Goal: Information Seeking & Learning: Compare options

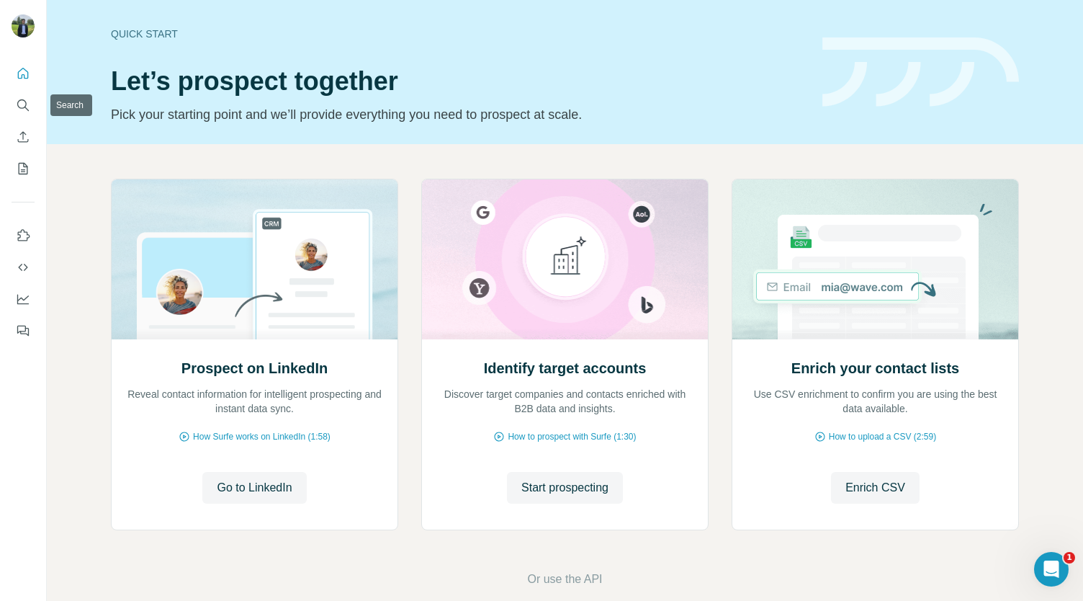
click at [26, 103] on icon "Search" at bounding box center [21, 103] width 9 height 9
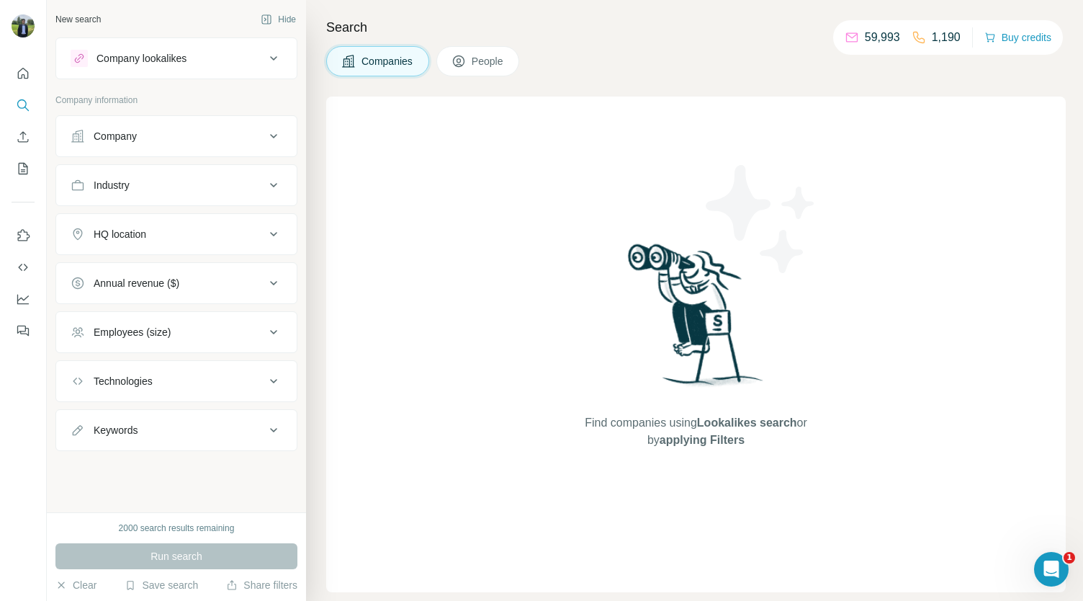
click at [221, 67] on button "Company lookalikes" at bounding box center [176, 58] width 241 height 35
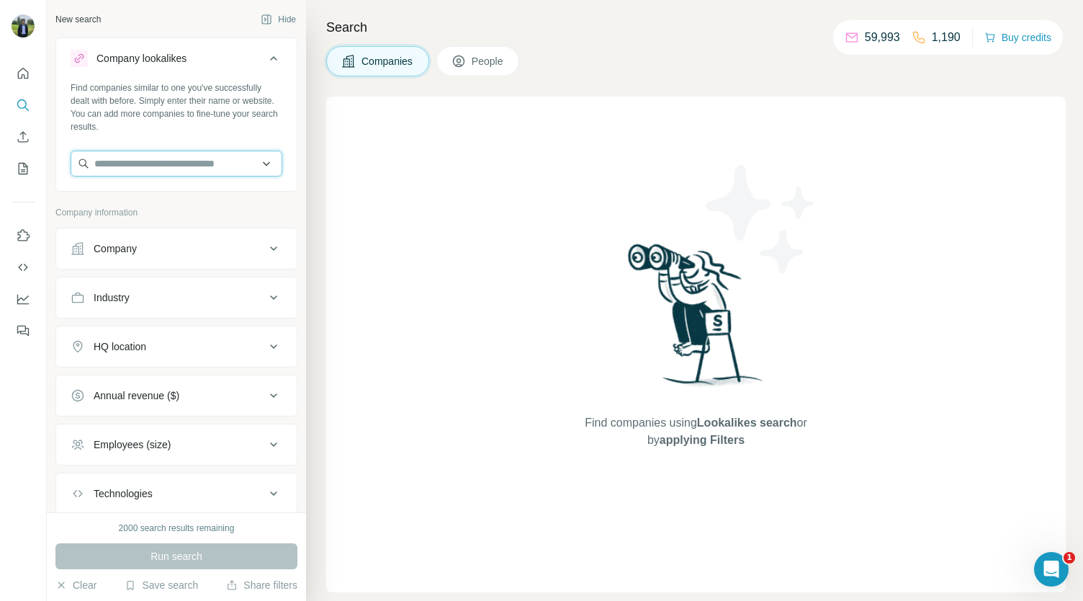
click at [98, 166] on input "text" at bounding box center [177, 164] width 212 height 26
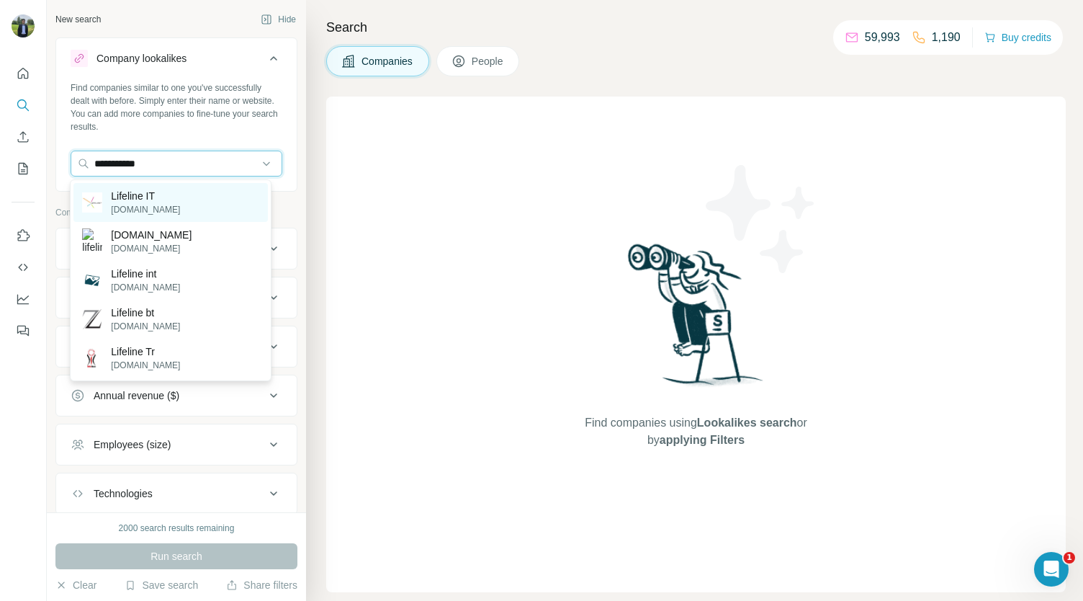
type input "**********"
click at [144, 195] on p "Lifeline IT" at bounding box center [145, 196] width 69 height 14
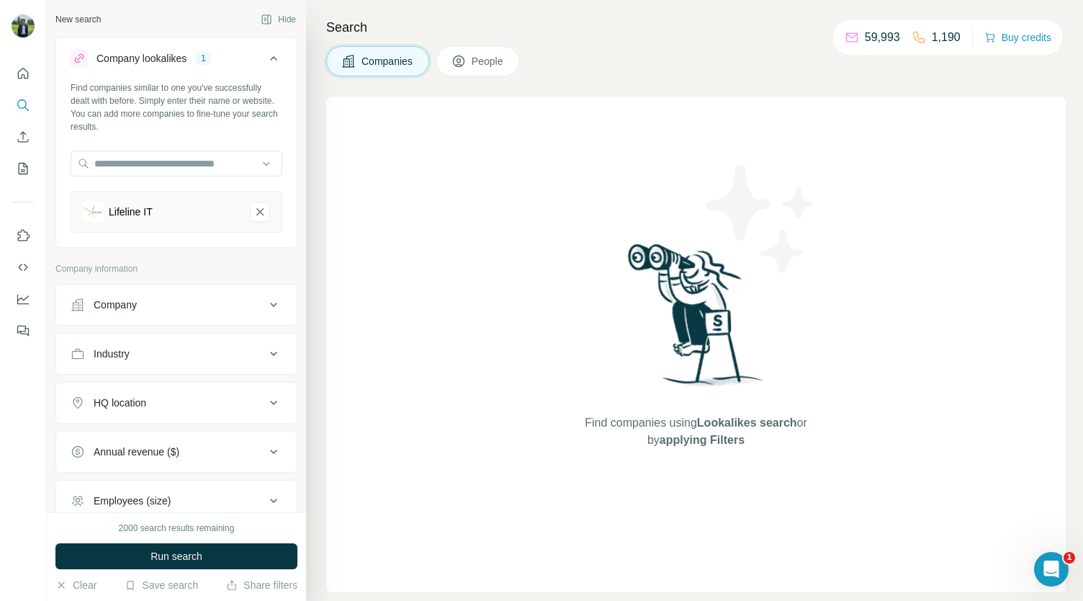
click at [153, 309] on div "Company" at bounding box center [168, 304] width 194 height 14
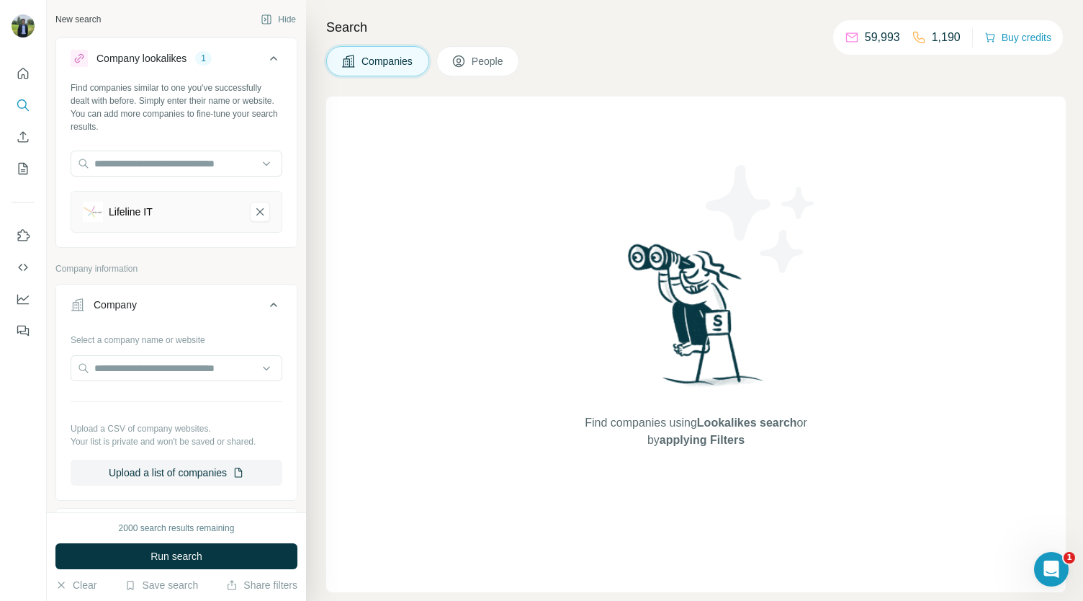
click at [153, 309] on div "Company" at bounding box center [168, 304] width 194 height 14
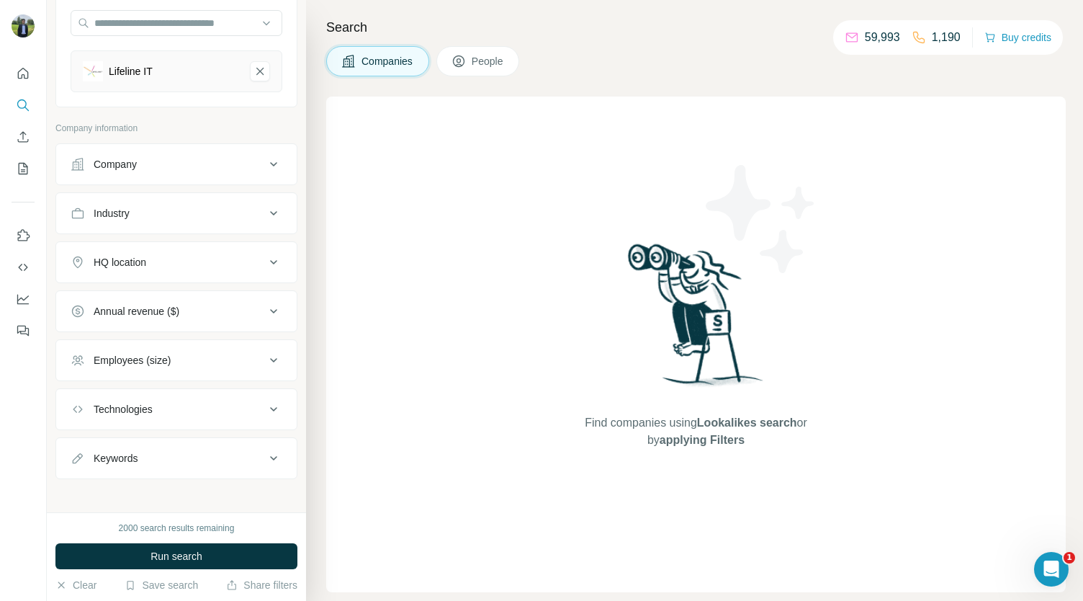
scroll to position [143, 0]
click at [176, 253] on div "HQ location" at bounding box center [168, 260] width 194 height 14
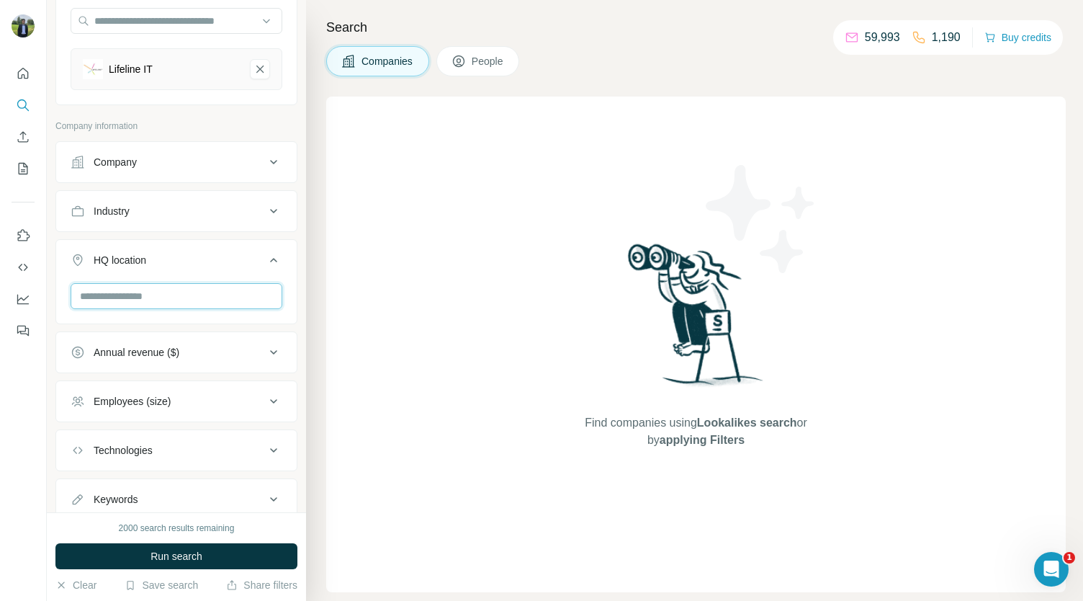
click at [166, 299] on input "text" at bounding box center [177, 296] width 212 height 26
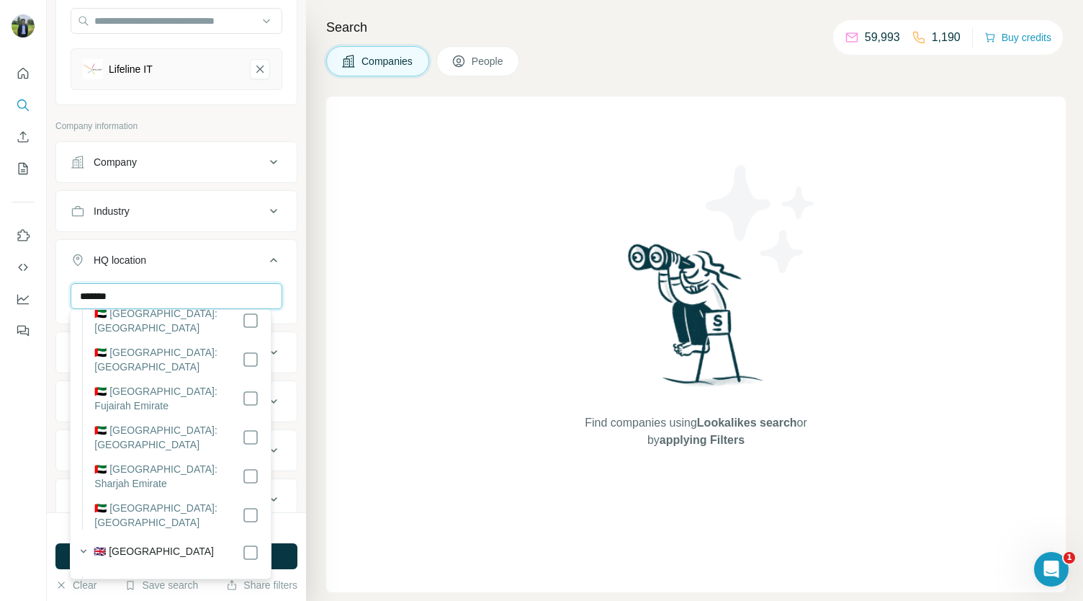
scroll to position [137, 0]
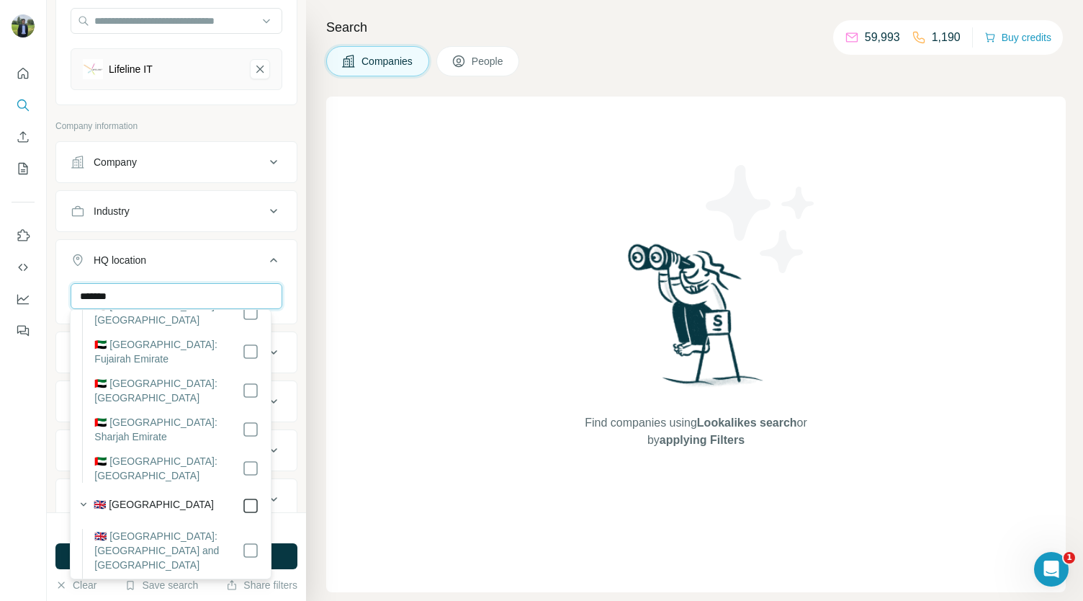
type input "******"
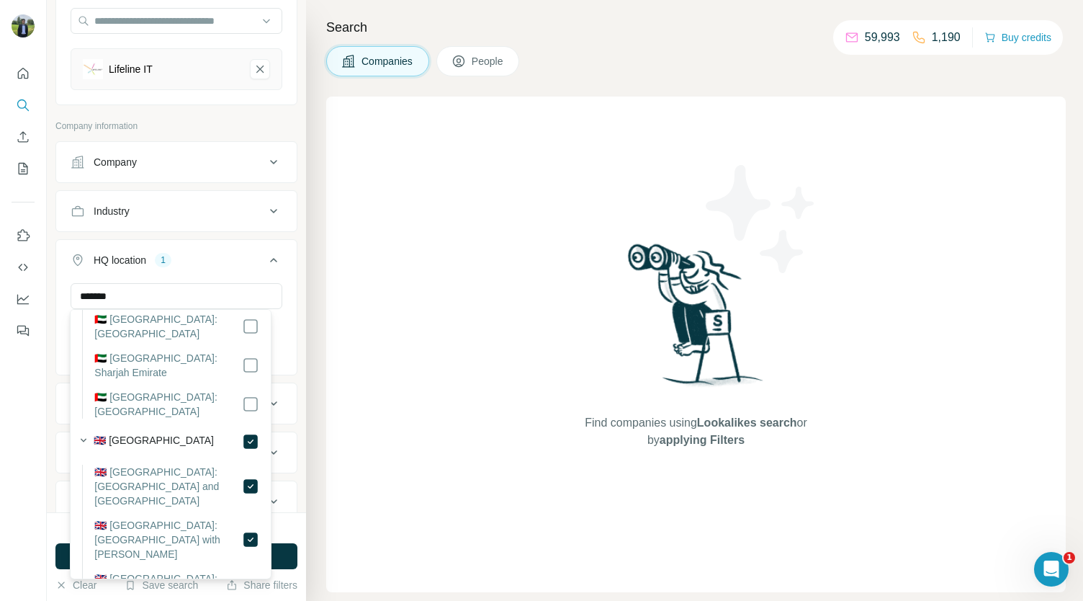
scroll to position [202, 0]
click at [270, 258] on icon at bounding box center [273, 260] width 7 height 4
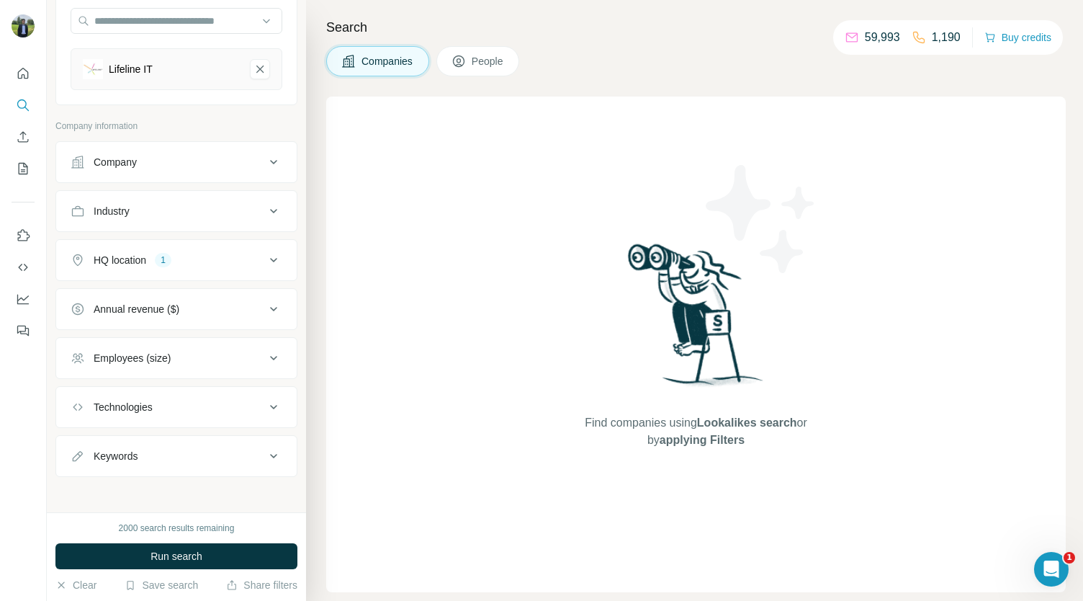
click at [209, 272] on button "HQ location 1" at bounding box center [176, 260] width 241 height 35
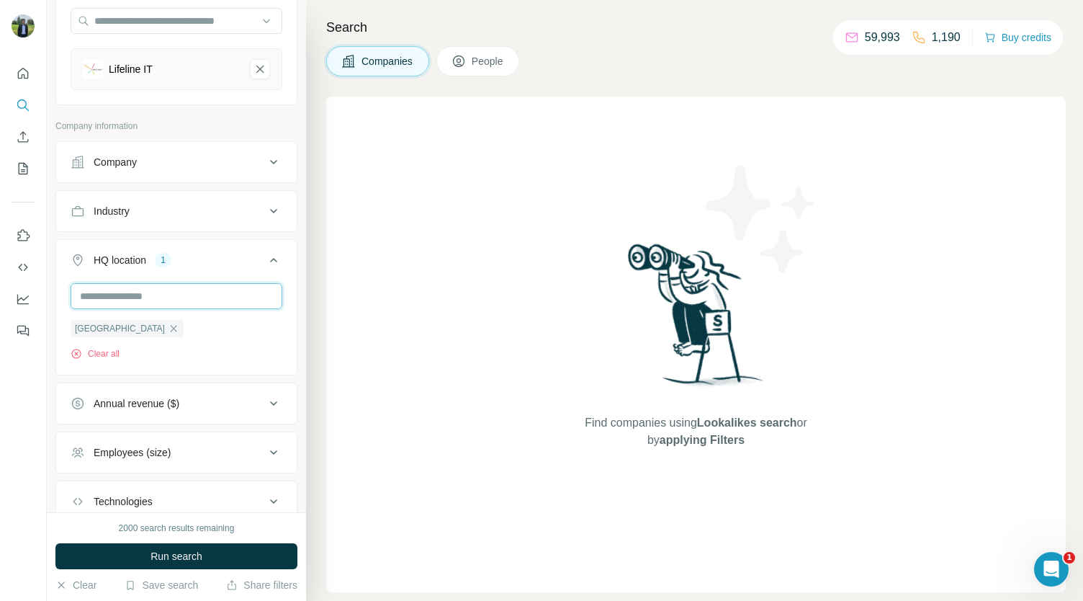
click at [180, 295] on input "text" at bounding box center [177, 296] width 212 height 26
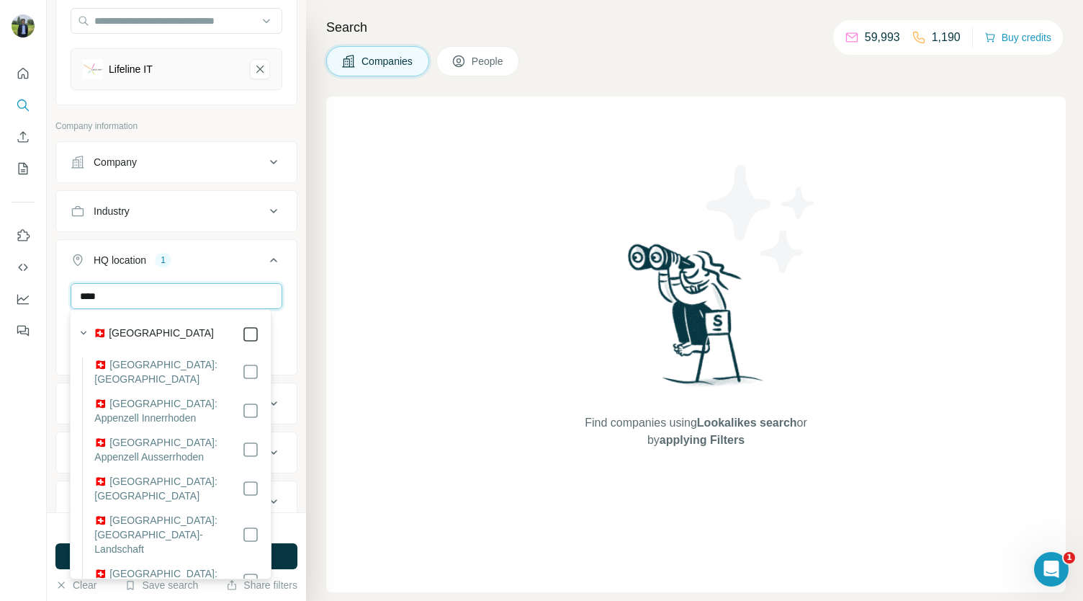
type input "****"
click at [265, 257] on icon at bounding box center [273, 259] width 17 height 17
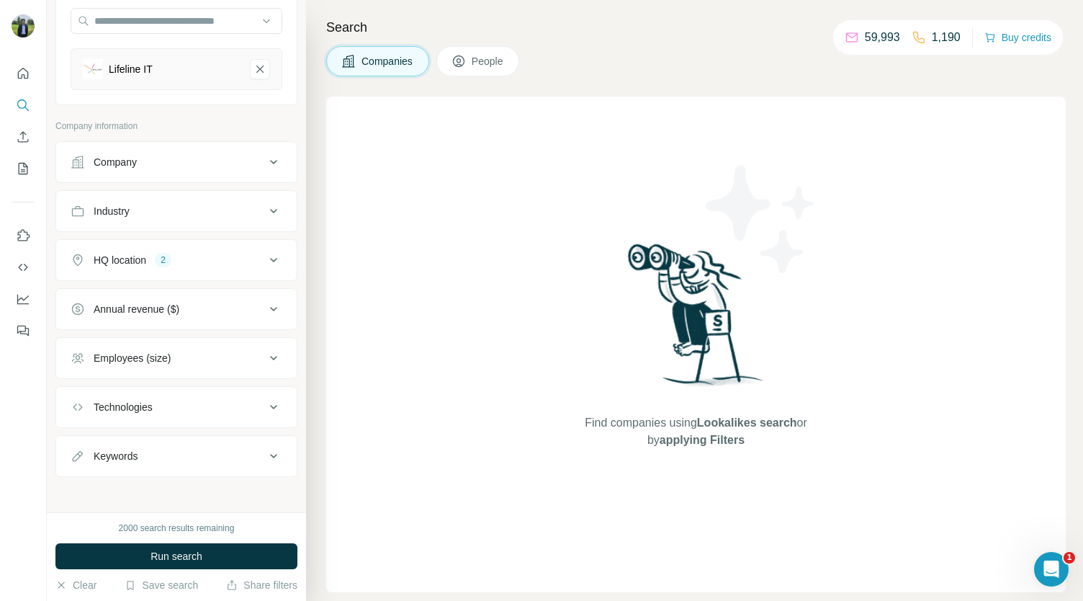
click at [210, 268] on button "HQ location 2" at bounding box center [176, 260] width 241 height 35
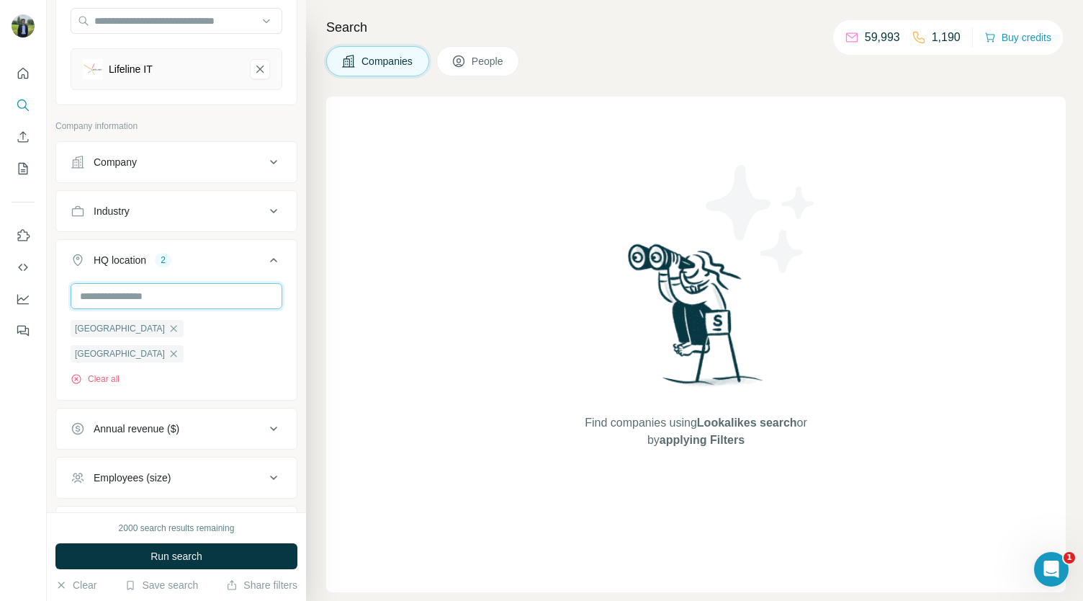
click at [184, 285] on input "text" at bounding box center [177, 296] width 212 height 26
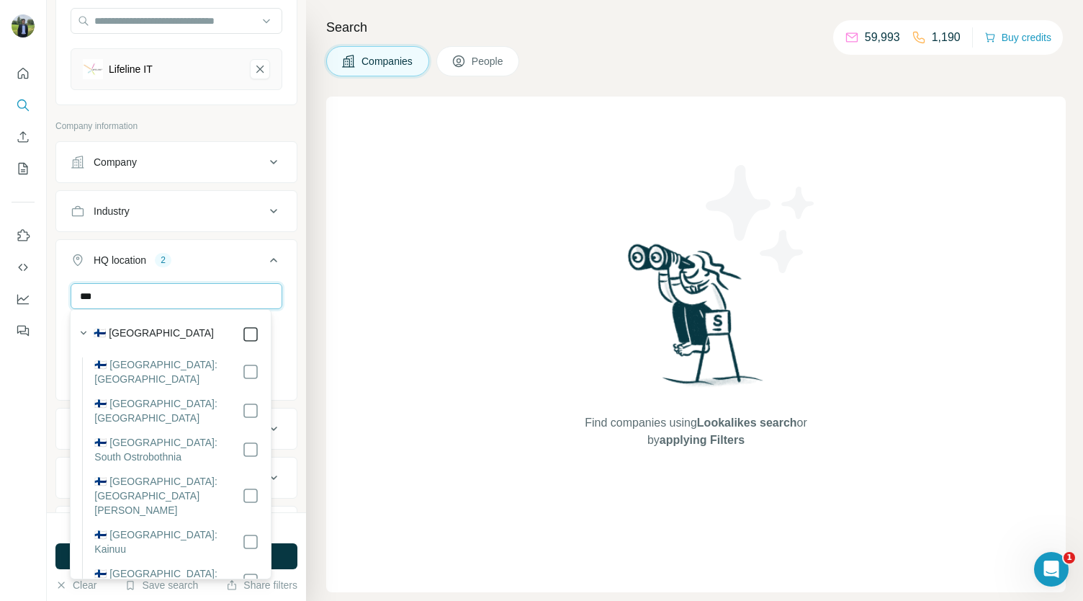
type input "***"
click at [253, 253] on div "HQ location 3" at bounding box center [168, 260] width 194 height 14
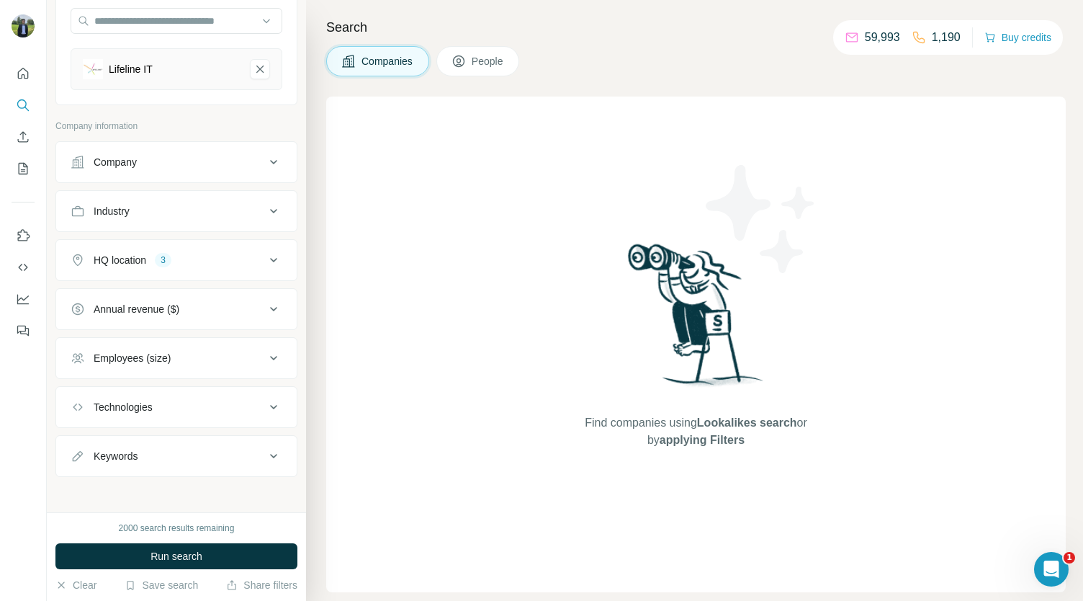
click at [245, 256] on div "HQ location 3" at bounding box center [168, 260] width 194 height 14
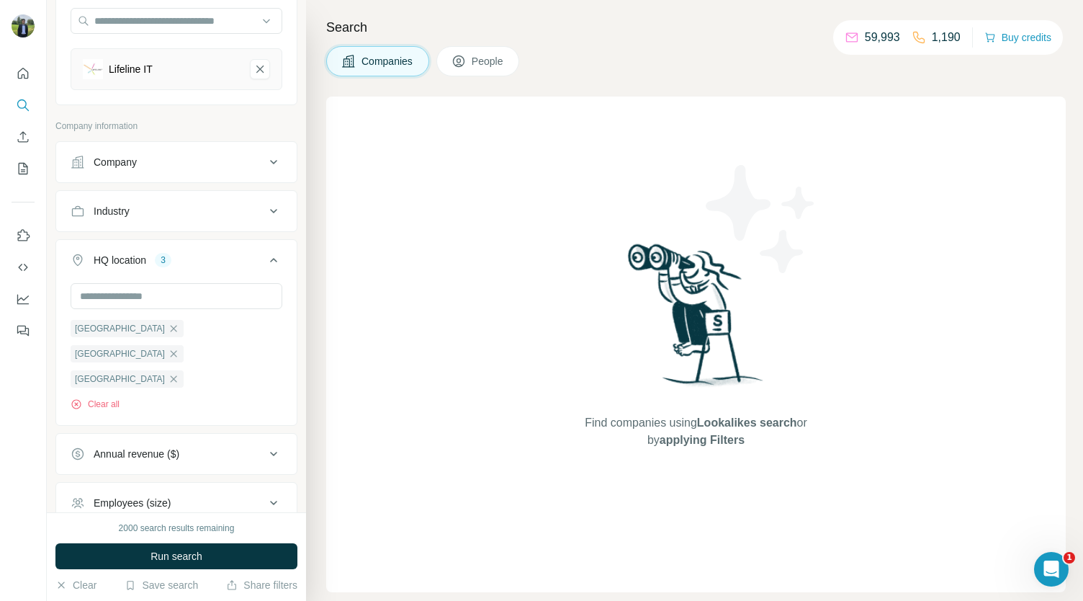
click at [247, 256] on div "HQ location 3" at bounding box center [168, 260] width 194 height 14
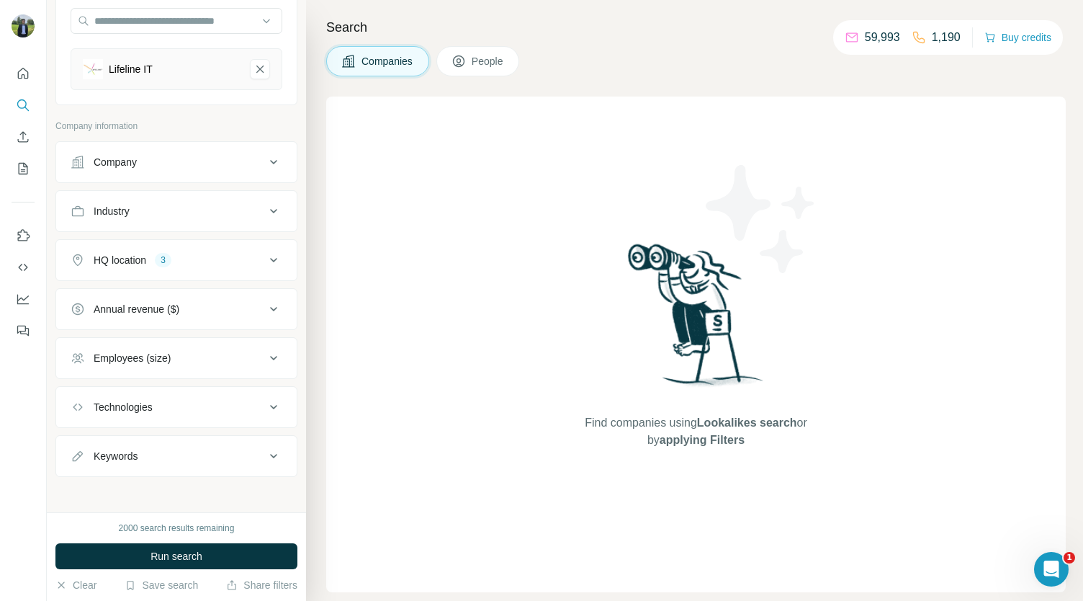
click at [138, 351] on div "Employees (size)" at bounding box center [132, 358] width 77 height 14
click at [79, 408] on icon at bounding box center [79, 416] width 17 height 17
click at [76, 444] on icon at bounding box center [79, 442] width 17 height 17
click at [78, 466] on icon at bounding box center [79, 469] width 17 height 17
click at [164, 292] on button "Annual revenue ($)" at bounding box center [176, 309] width 241 height 35
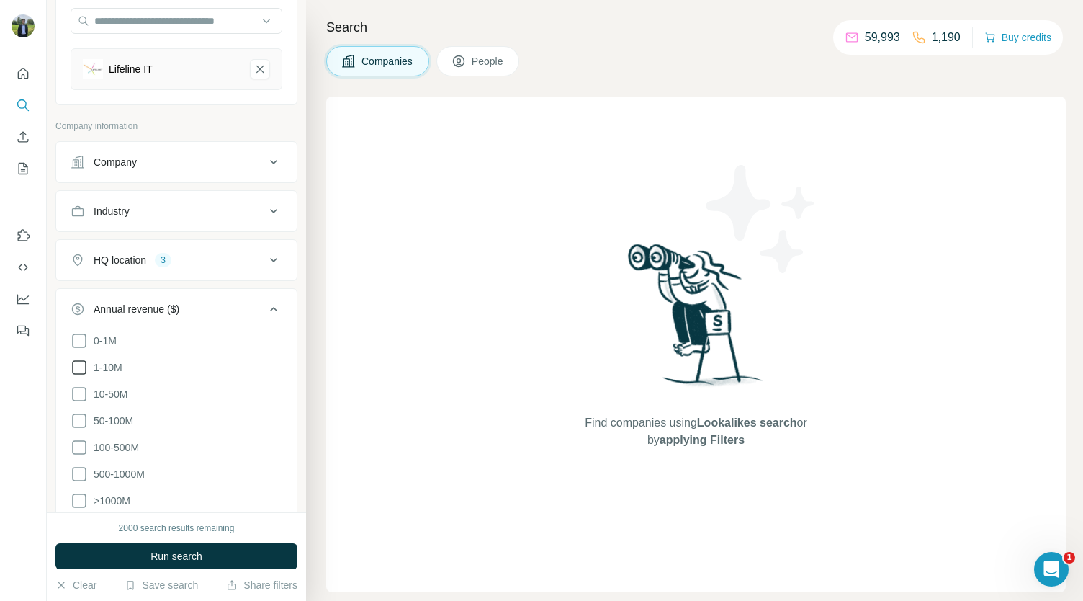
click at [75, 359] on icon at bounding box center [79, 367] width 17 height 17
click at [76, 391] on icon at bounding box center [79, 393] width 17 height 17
click at [76, 414] on icon at bounding box center [79, 420] width 17 height 17
click at [106, 558] on button "Run search" at bounding box center [176, 556] width 242 height 26
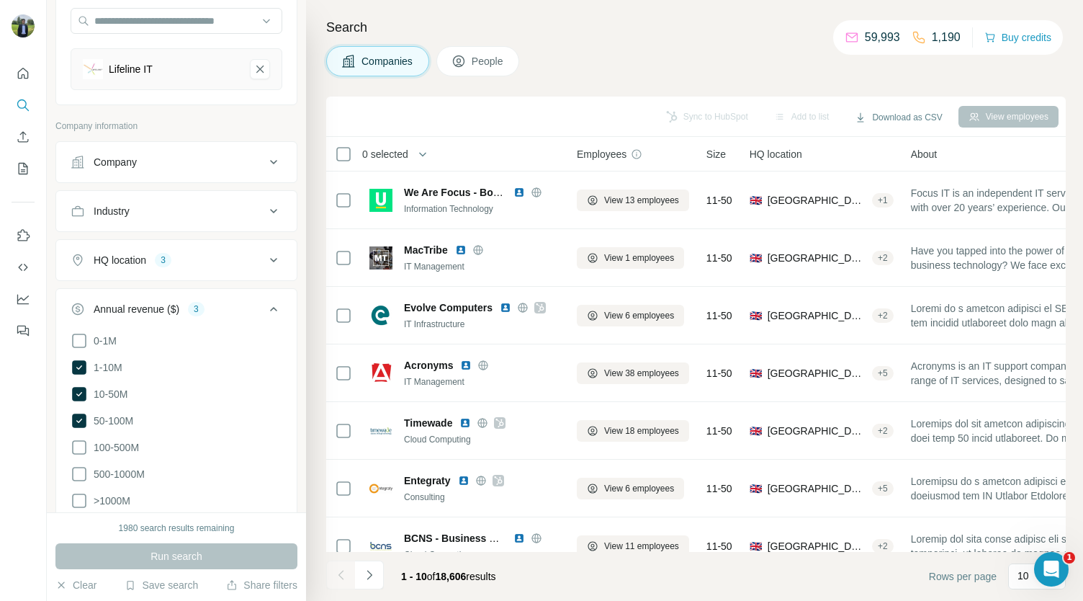
click at [579, 100] on div "Sync to HubSpot Add to list Download as CSV View employees" at bounding box center [696, 117] width 740 height 40
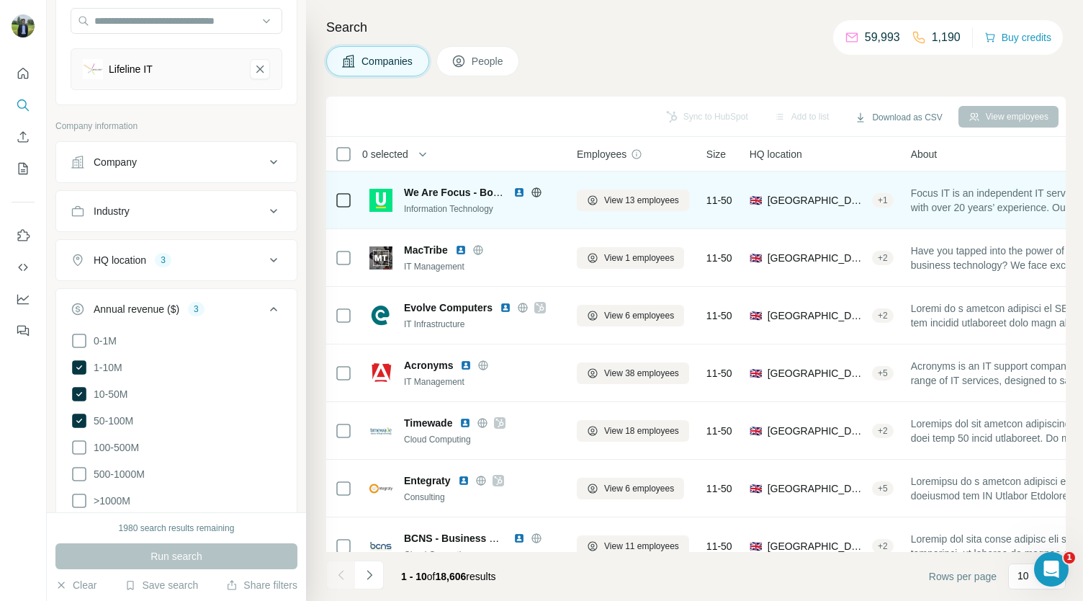
click at [518, 189] on img at bounding box center [520, 193] width 12 height 12
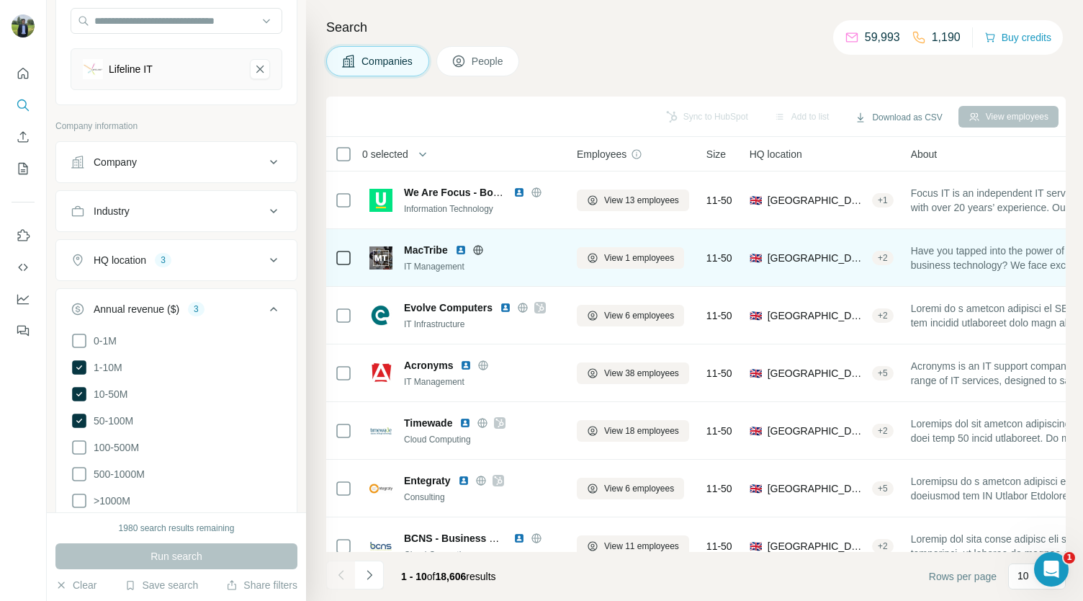
click at [462, 251] on img at bounding box center [461, 250] width 12 height 12
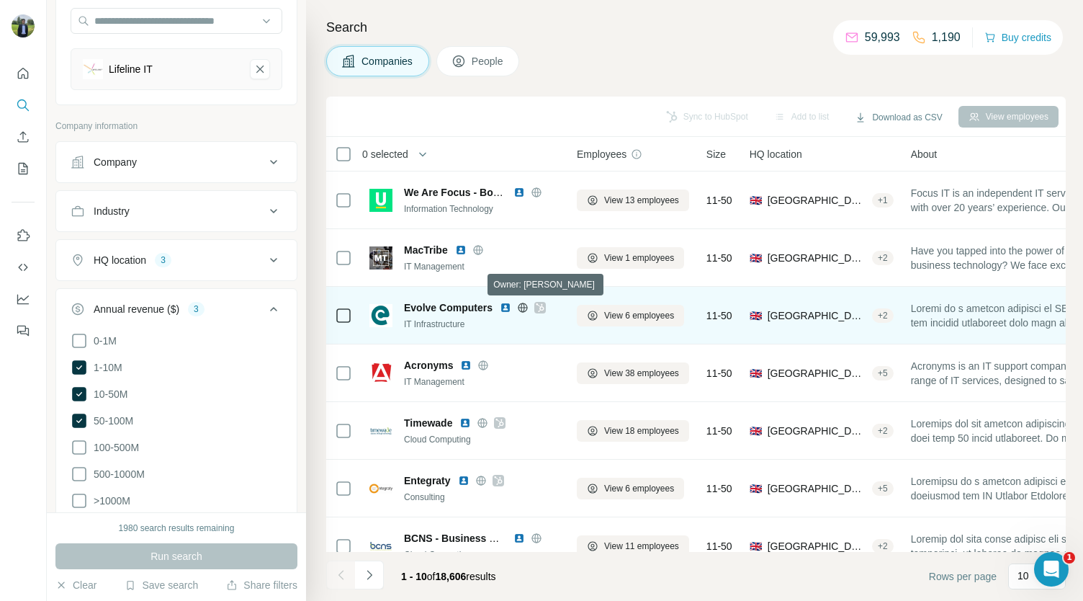
click at [542, 308] on icon at bounding box center [540, 308] width 9 height 12
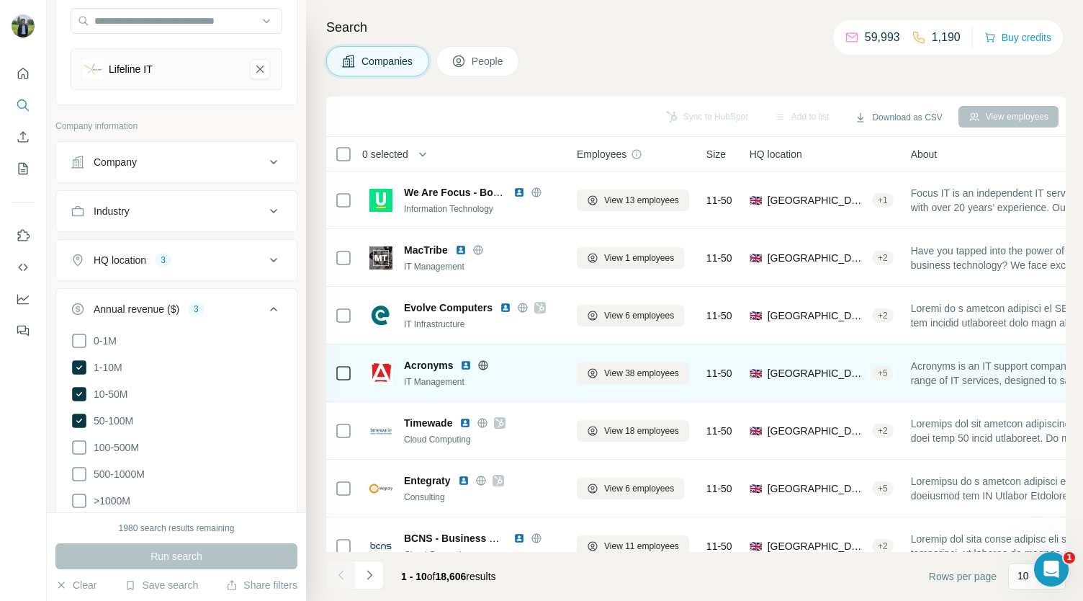
click at [465, 366] on img at bounding box center [466, 365] width 12 height 12
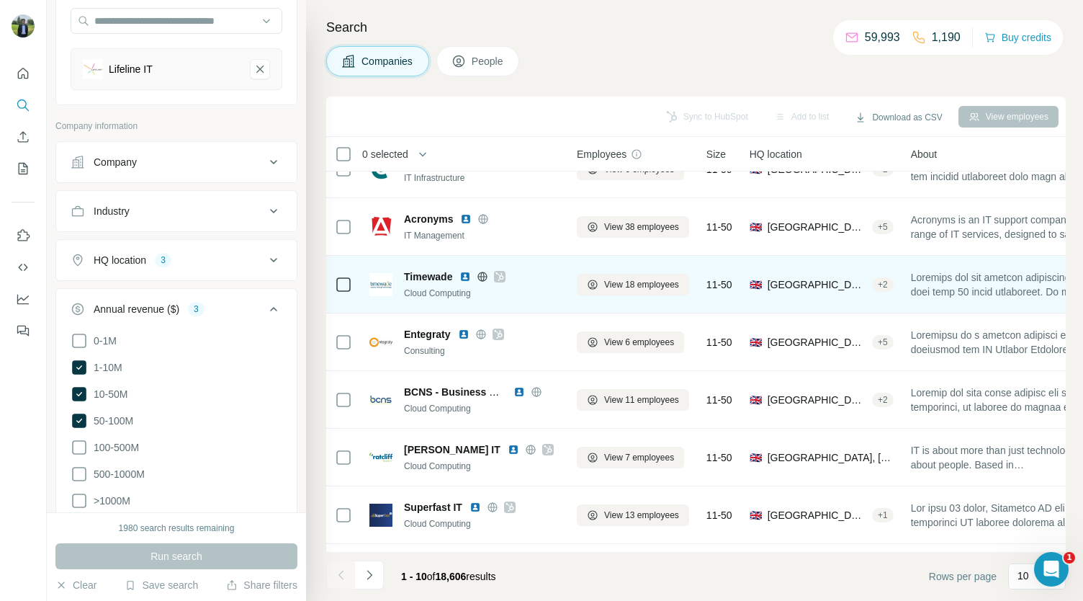
scroll to position [147, 0]
click at [501, 272] on icon at bounding box center [500, 276] width 9 height 12
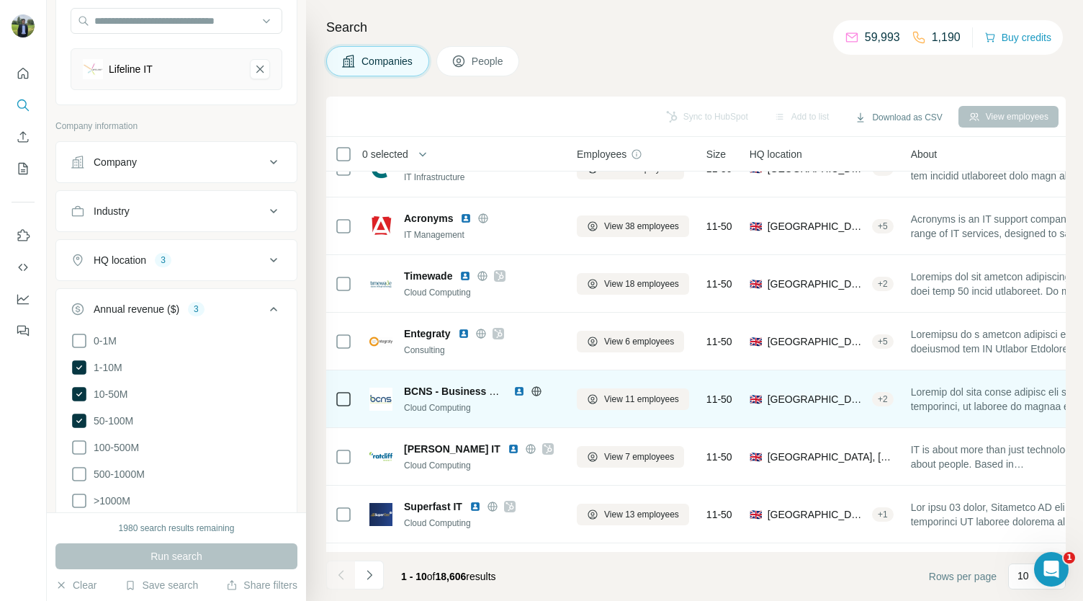
click at [520, 393] on img at bounding box center [520, 391] width 12 height 12
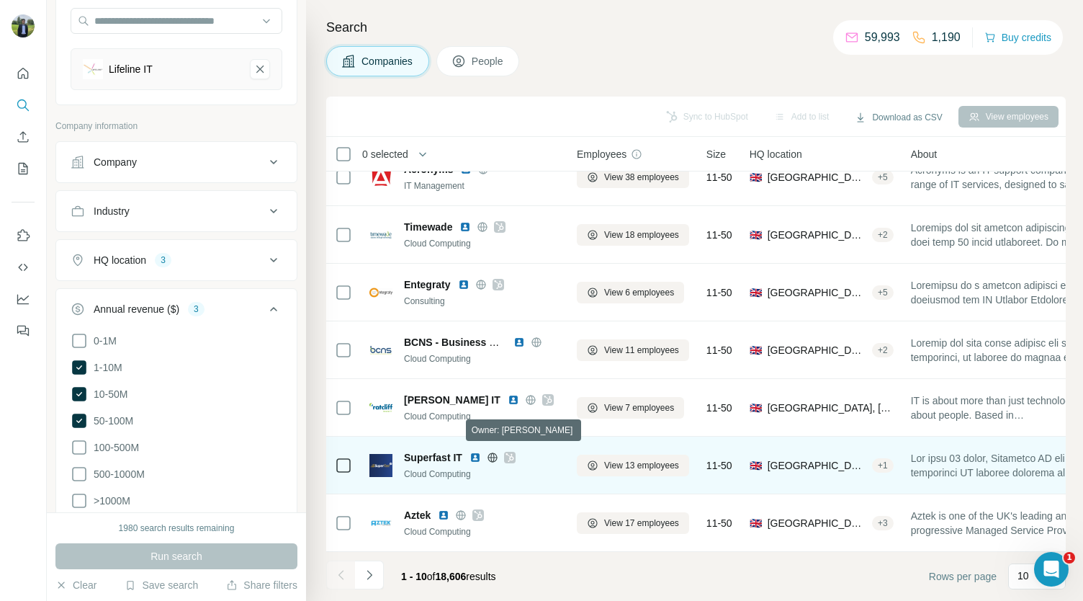
scroll to position [202, 0]
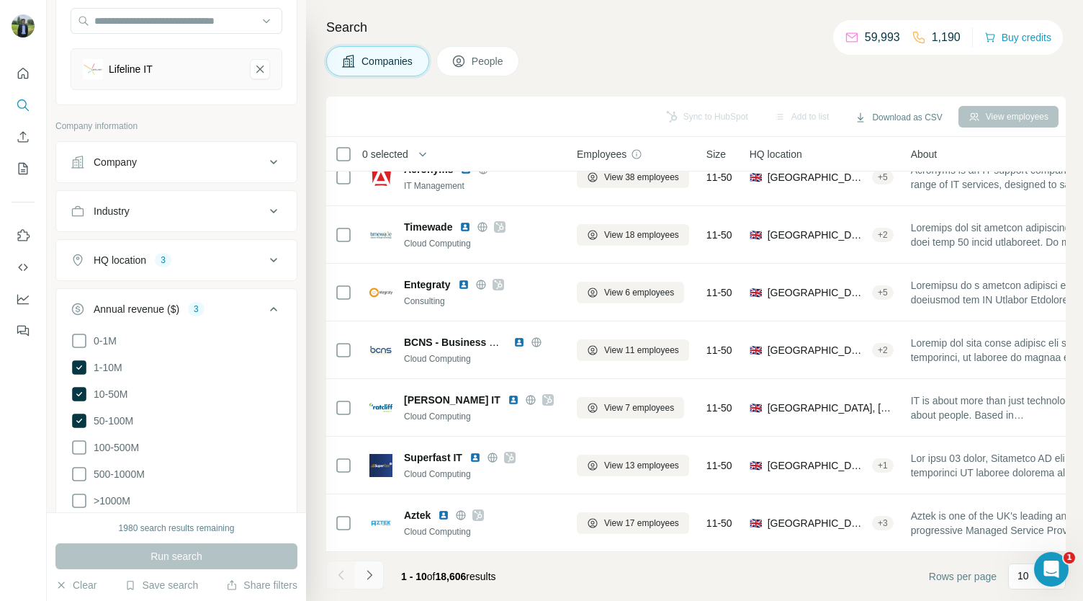
click at [370, 581] on icon "Navigate to next page" at bounding box center [369, 575] width 14 height 14
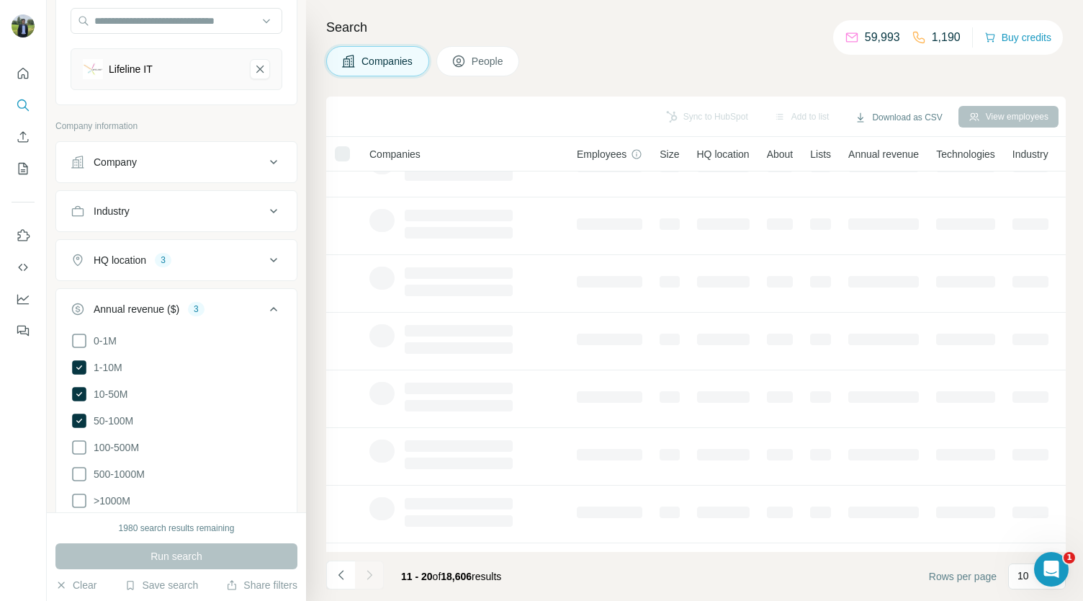
scroll to position [0, 0]
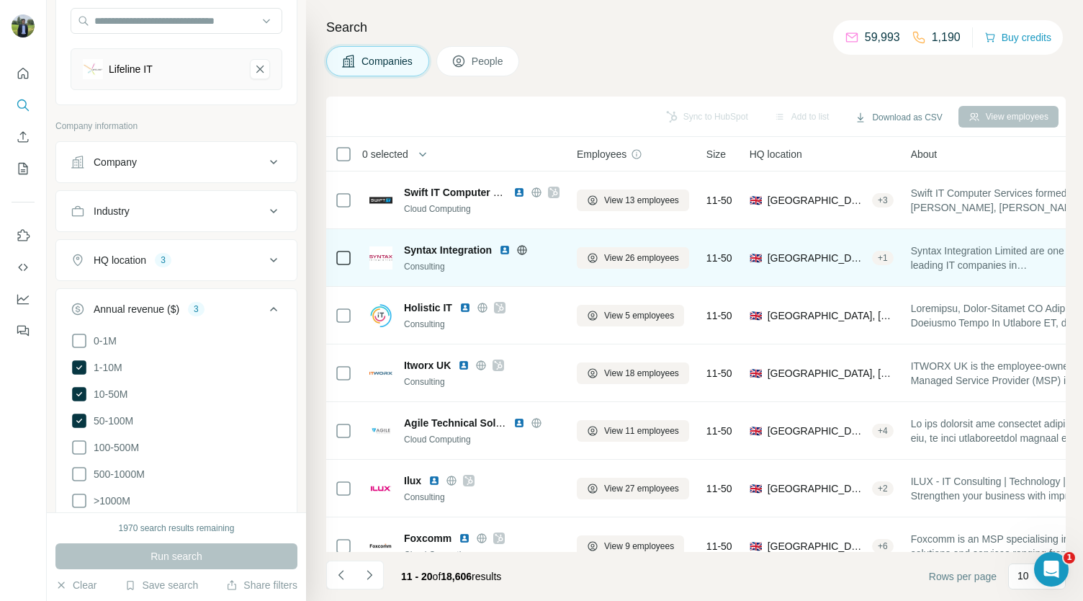
click at [503, 247] on img at bounding box center [505, 250] width 12 height 12
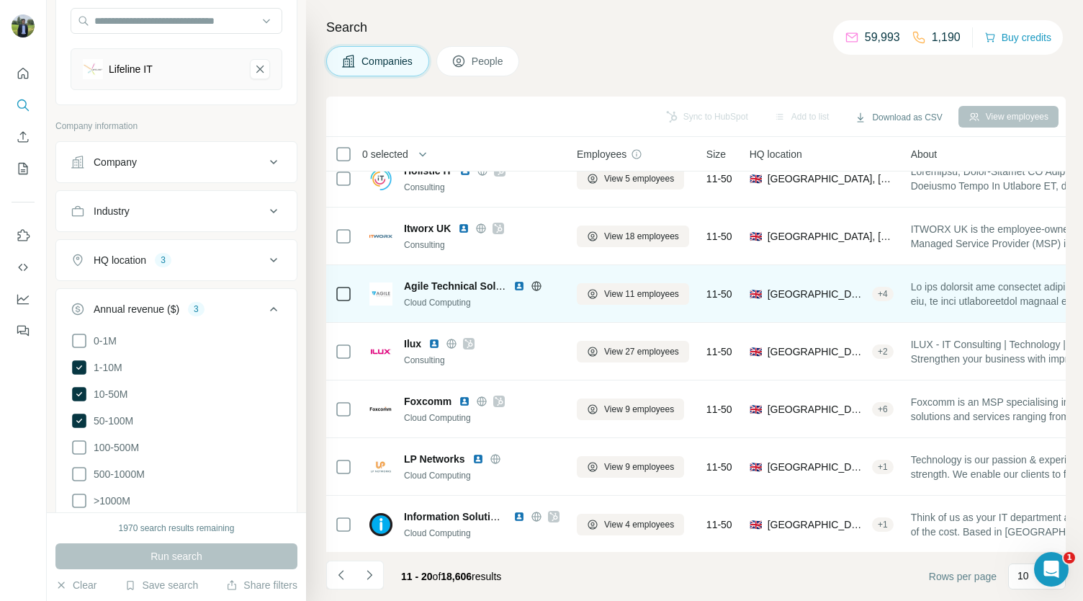
scroll to position [138, 0]
click at [518, 284] on img at bounding box center [520, 285] width 12 height 12
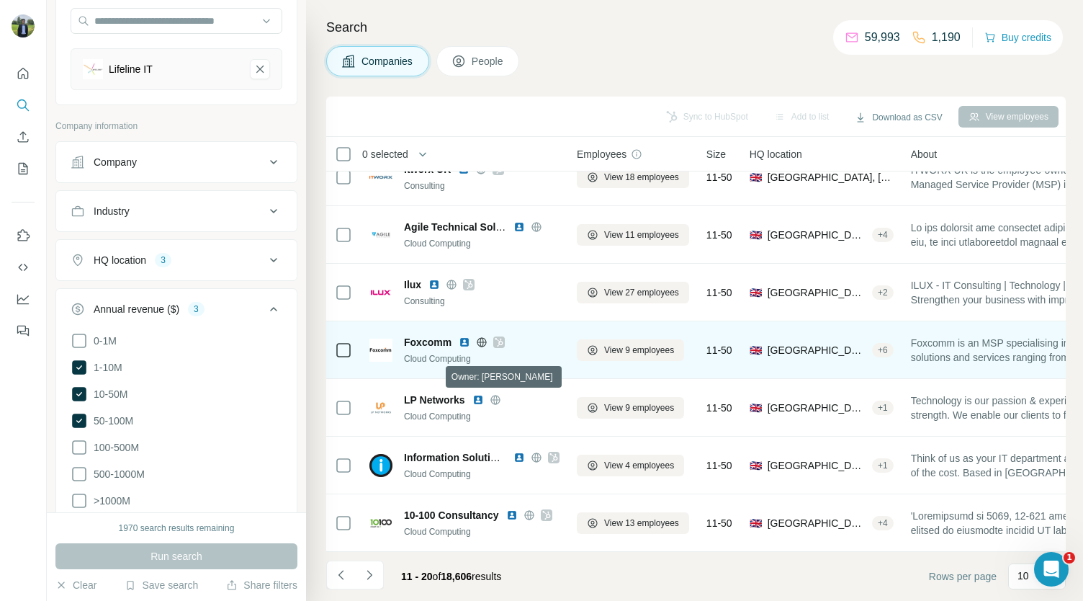
scroll to position [202, 0]
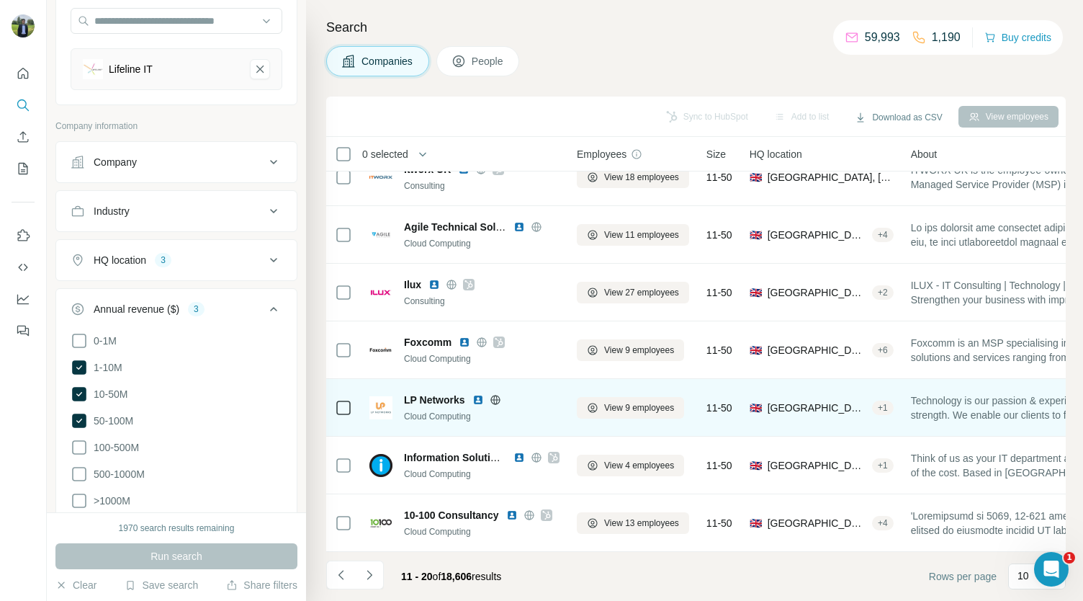
click at [476, 394] on img at bounding box center [478, 400] width 12 height 12
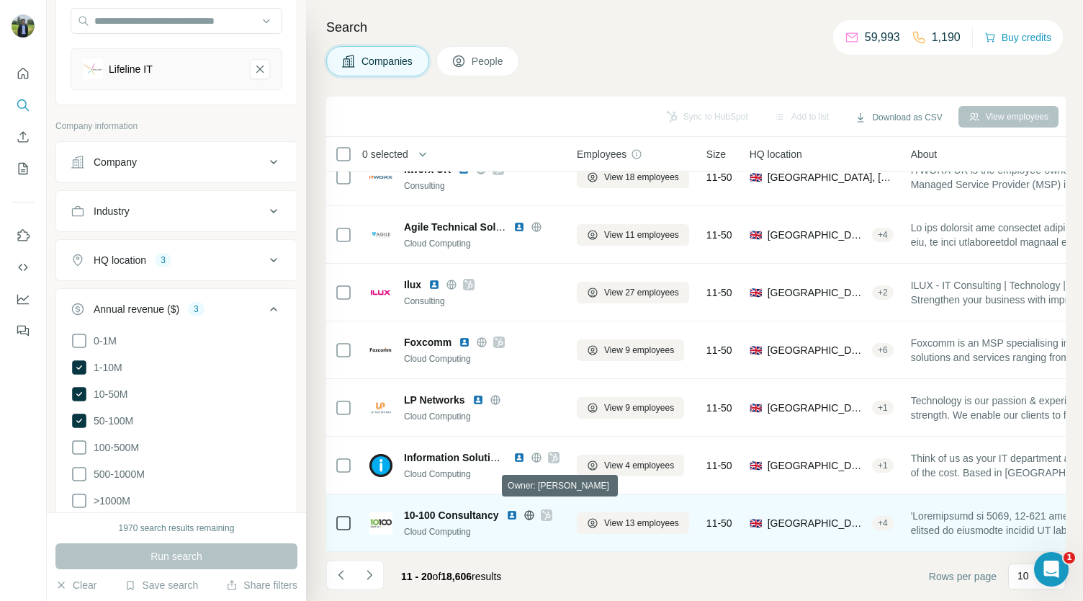
click at [547, 509] on icon at bounding box center [546, 515] width 9 height 12
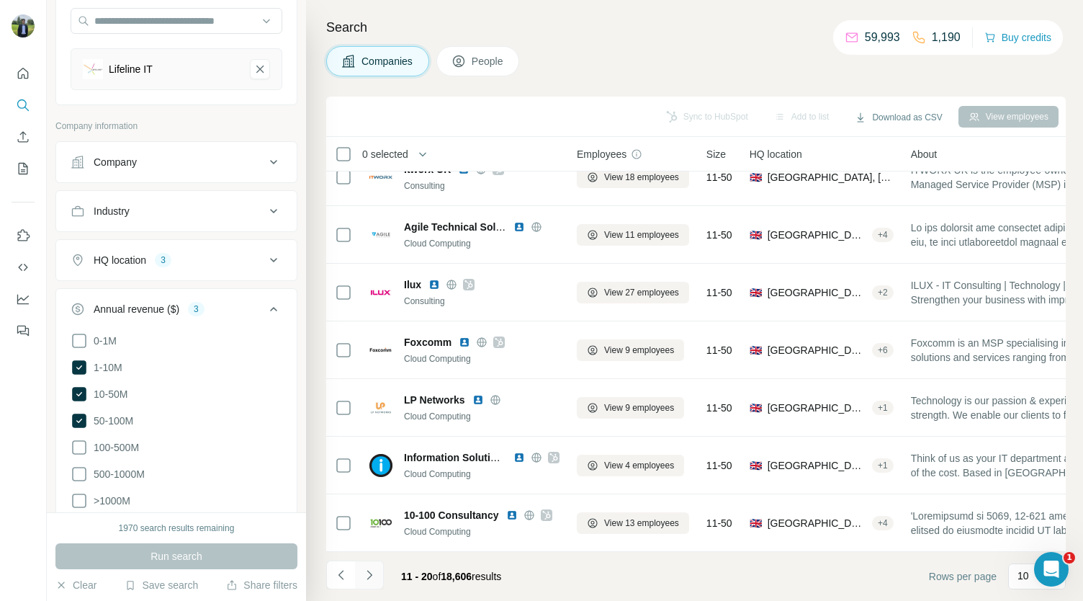
click at [374, 581] on icon "Navigate to next page" at bounding box center [369, 575] width 14 height 14
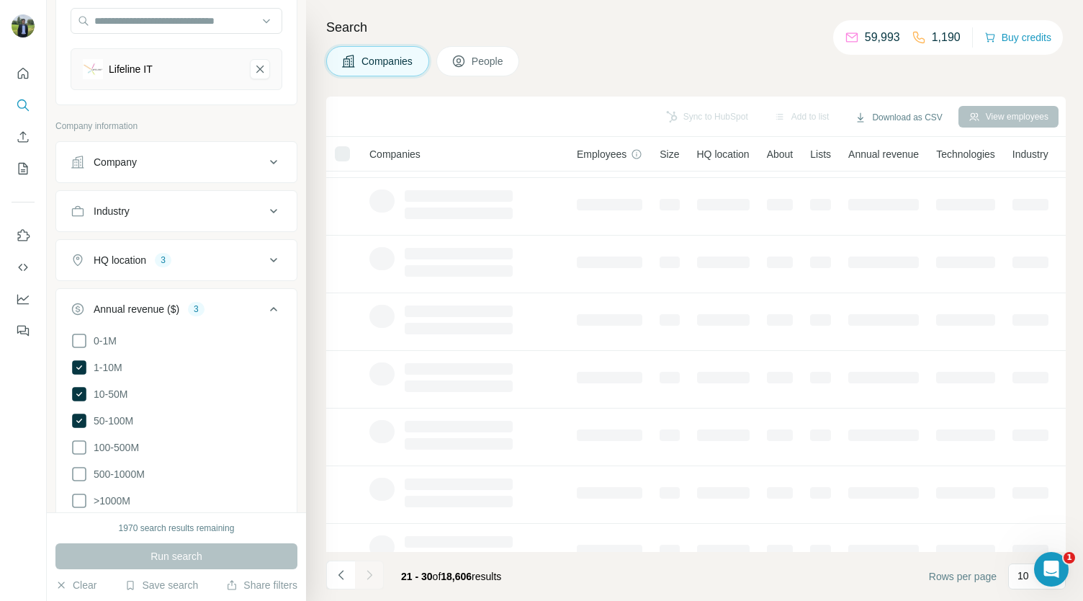
scroll to position [0, 0]
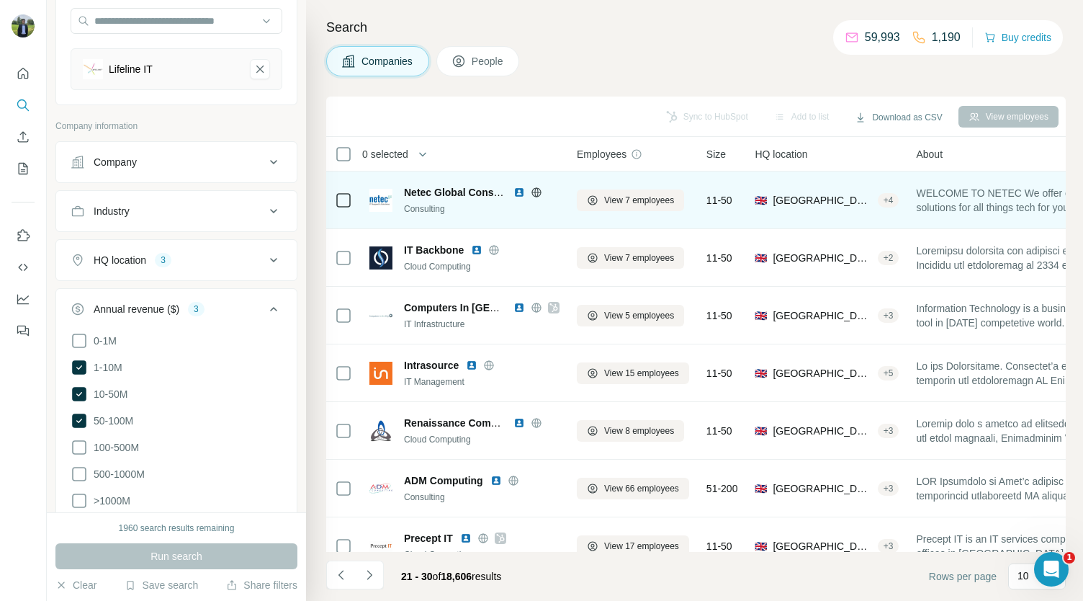
click at [519, 189] on img at bounding box center [520, 193] width 12 height 12
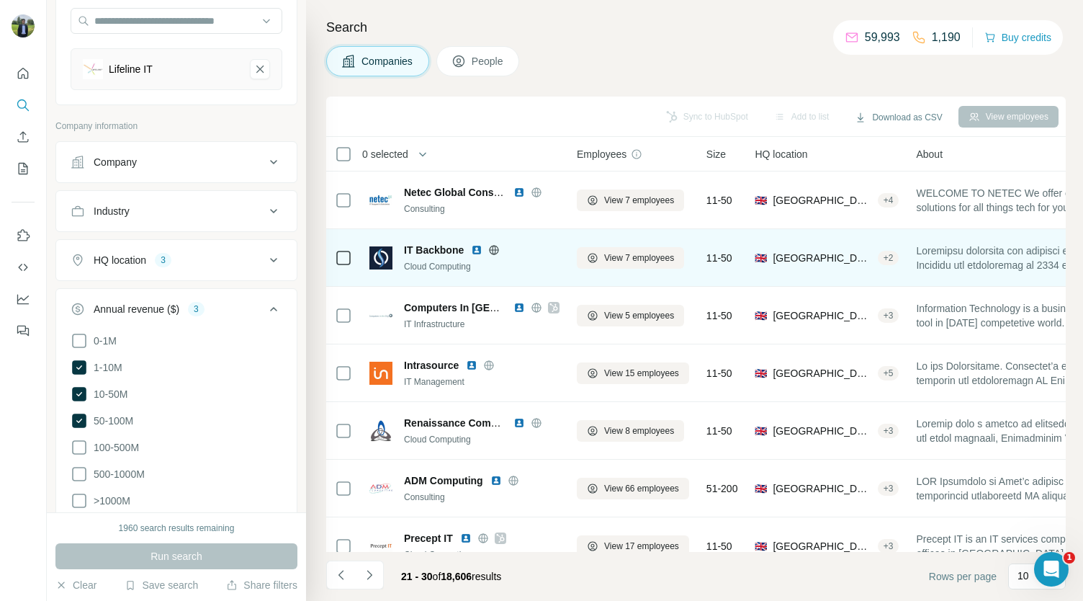
click at [475, 248] on img at bounding box center [477, 250] width 12 height 12
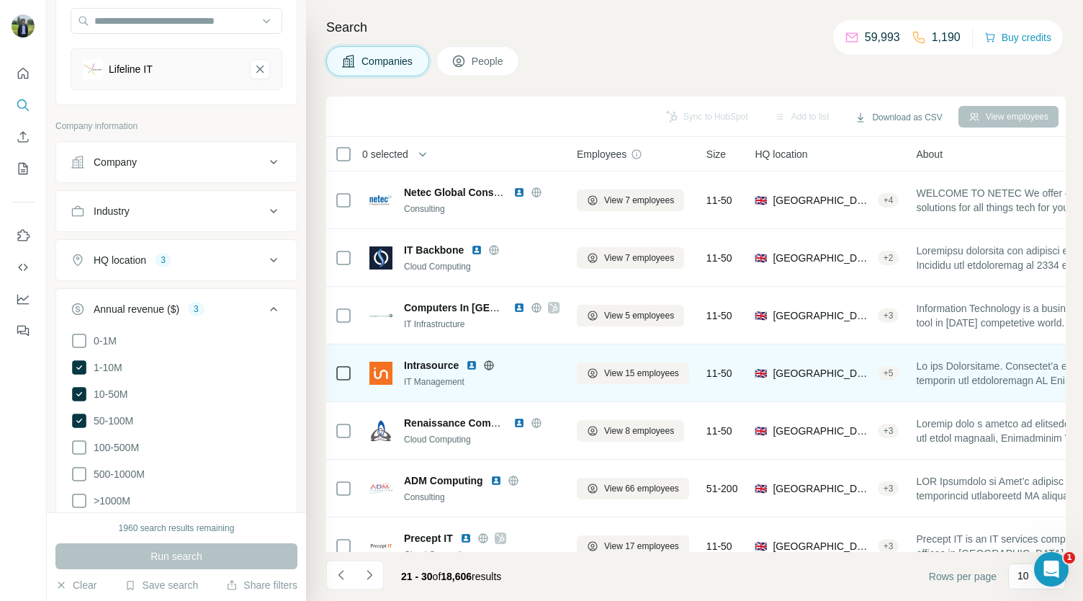
click at [472, 363] on img at bounding box center [472, 365] width 12 height 12
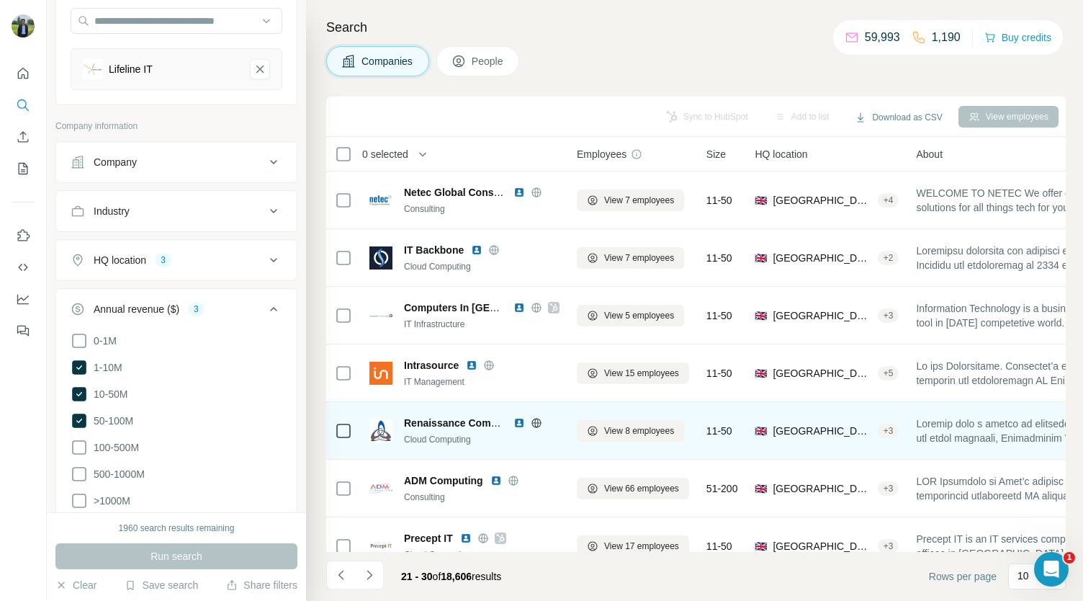
click at [521, 421] on img at bounding box center [520, 423] width 12 height 12
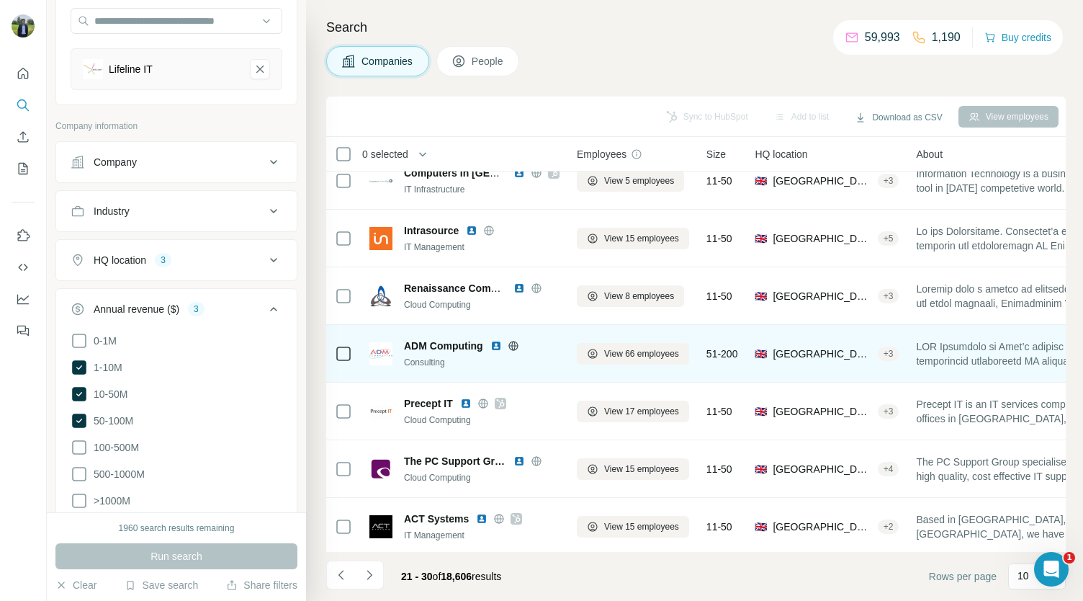
scroll to position [135, 0]
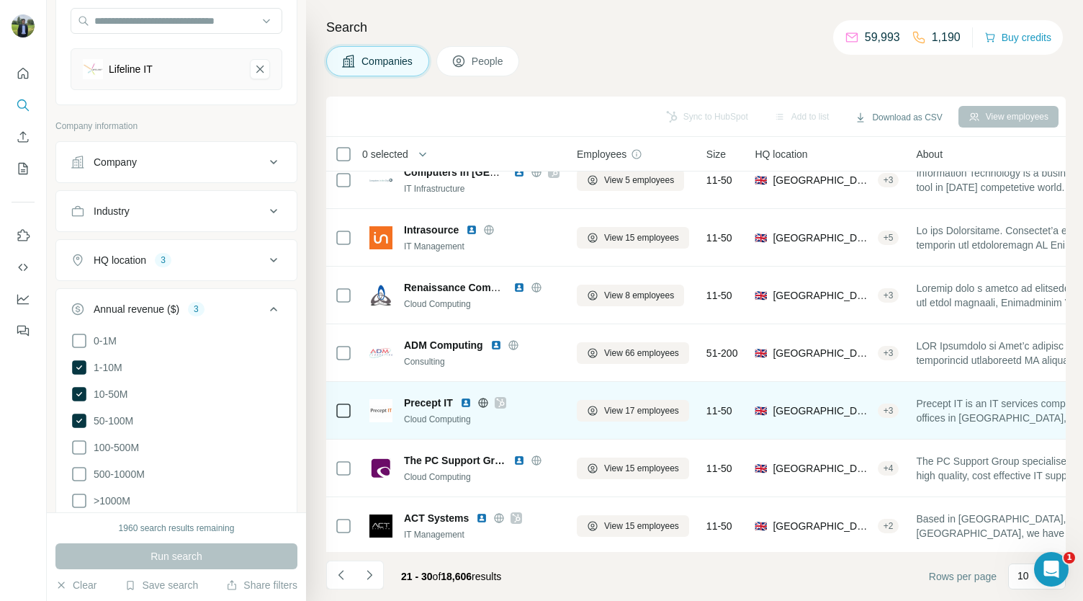
click at [501, 400] on icon at bounding box center [500, 402] width 8 height 9
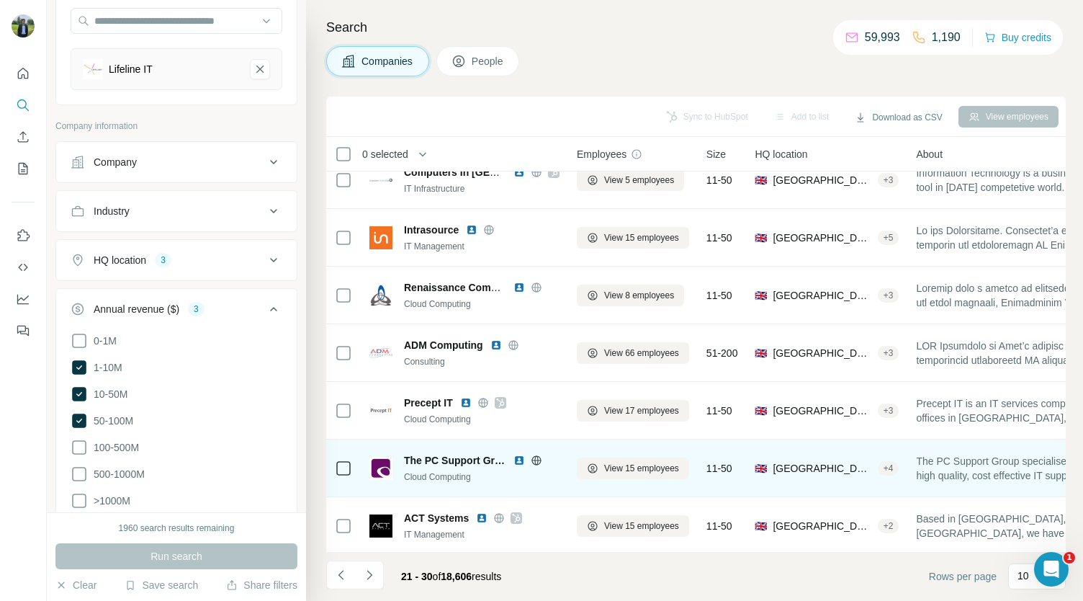
click at [520, 454] on img at bounding box center [520, 460] width 12 height 12
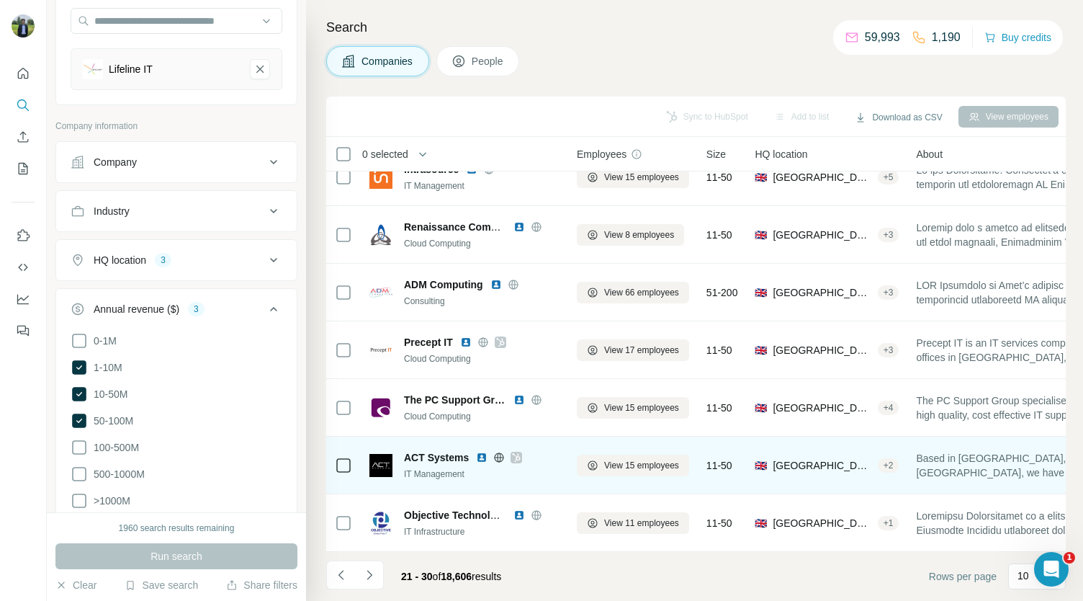
click at [514, 452] on icon at bounding box center [516, 458] width 9 height 12
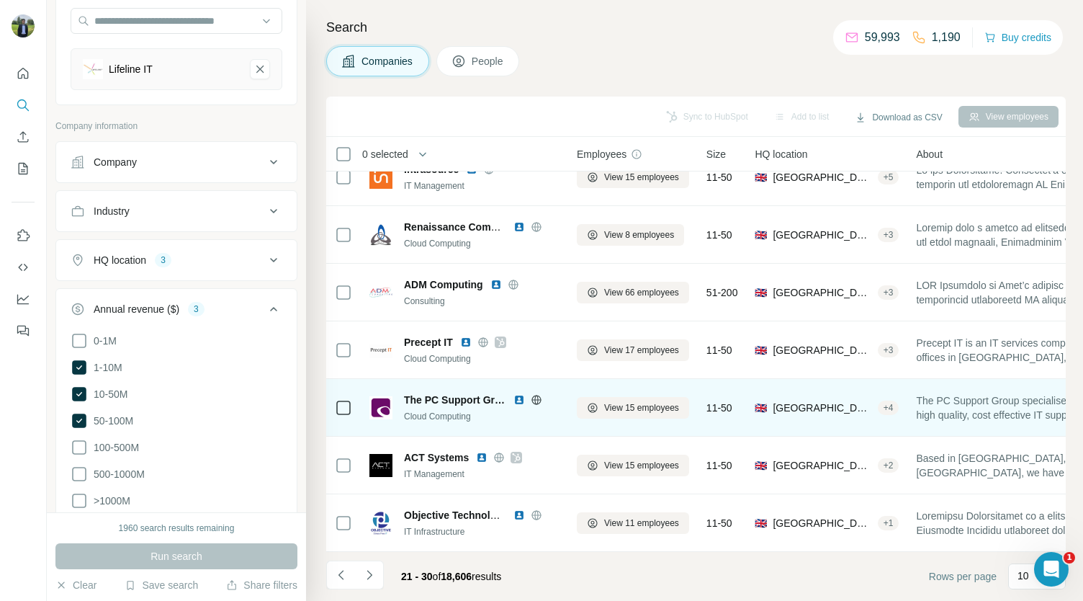
click at [514, 394] on img at bounding box center [520, 400] width 12 height 12
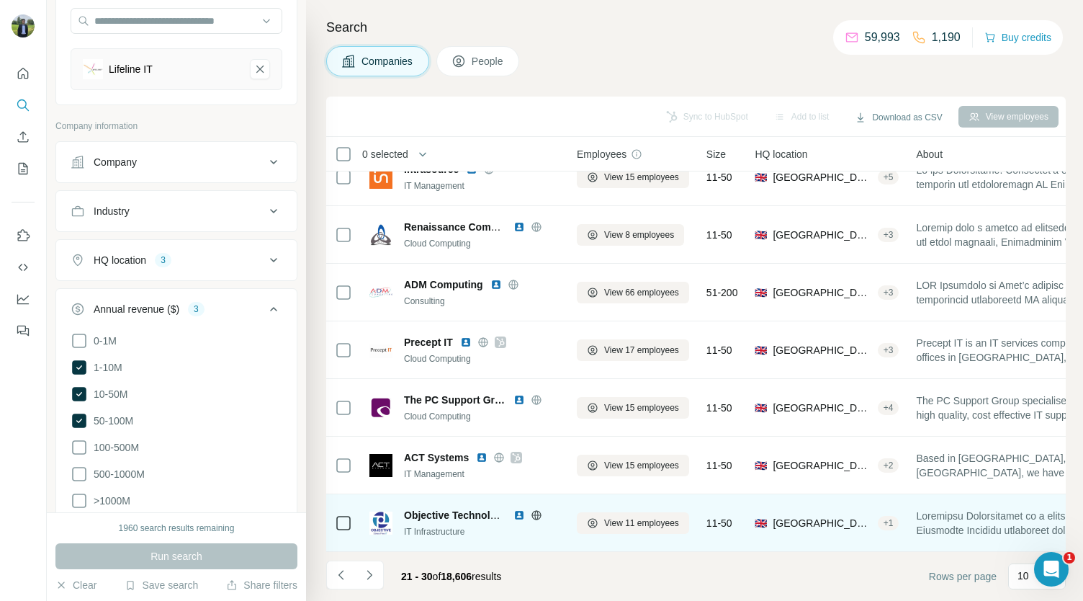
click at [517, 509] on img at bounding box center [520, 515] width 12 height 12
